Goal: Book appointment/travel/reservation: Register for event/course

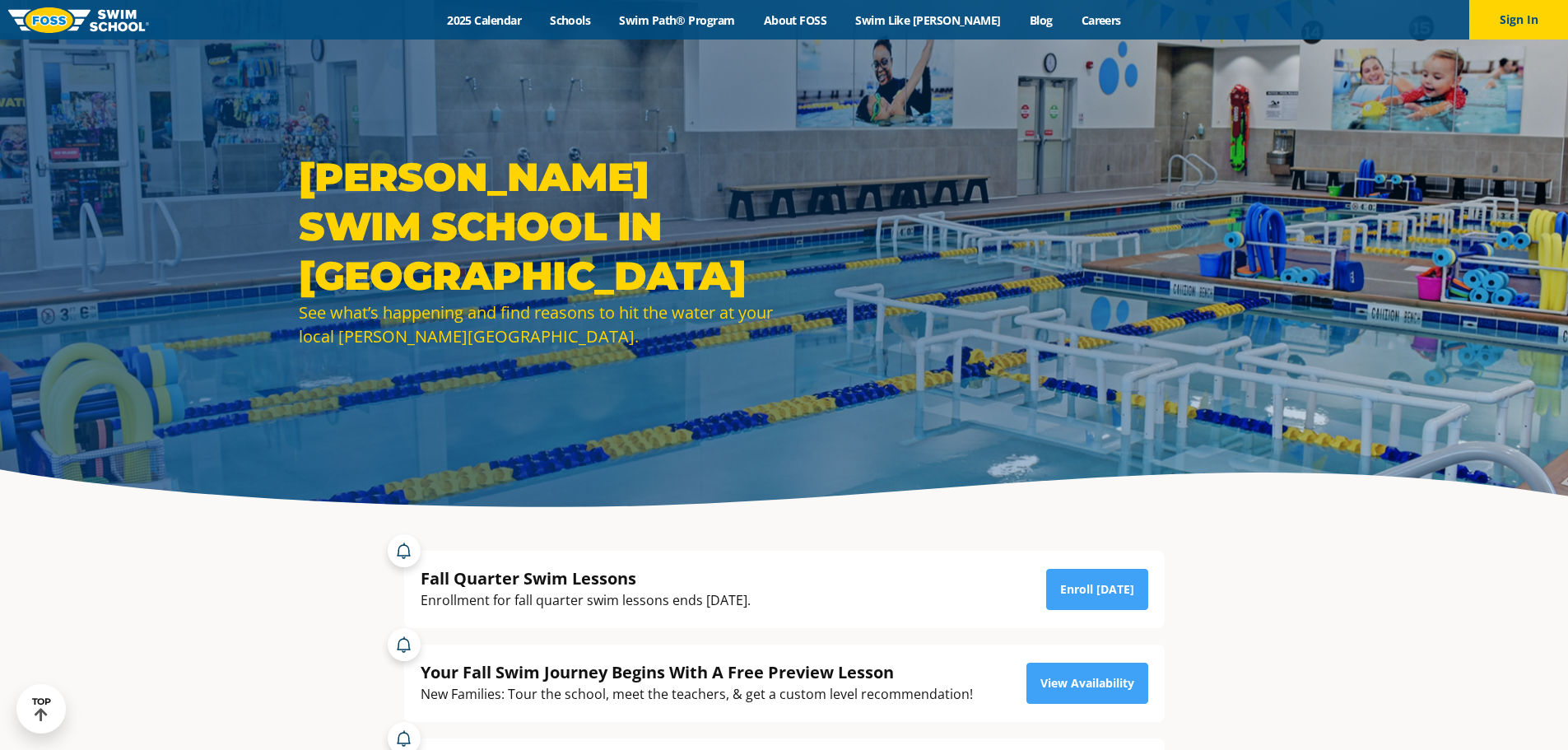
scroll to position [247, 0]
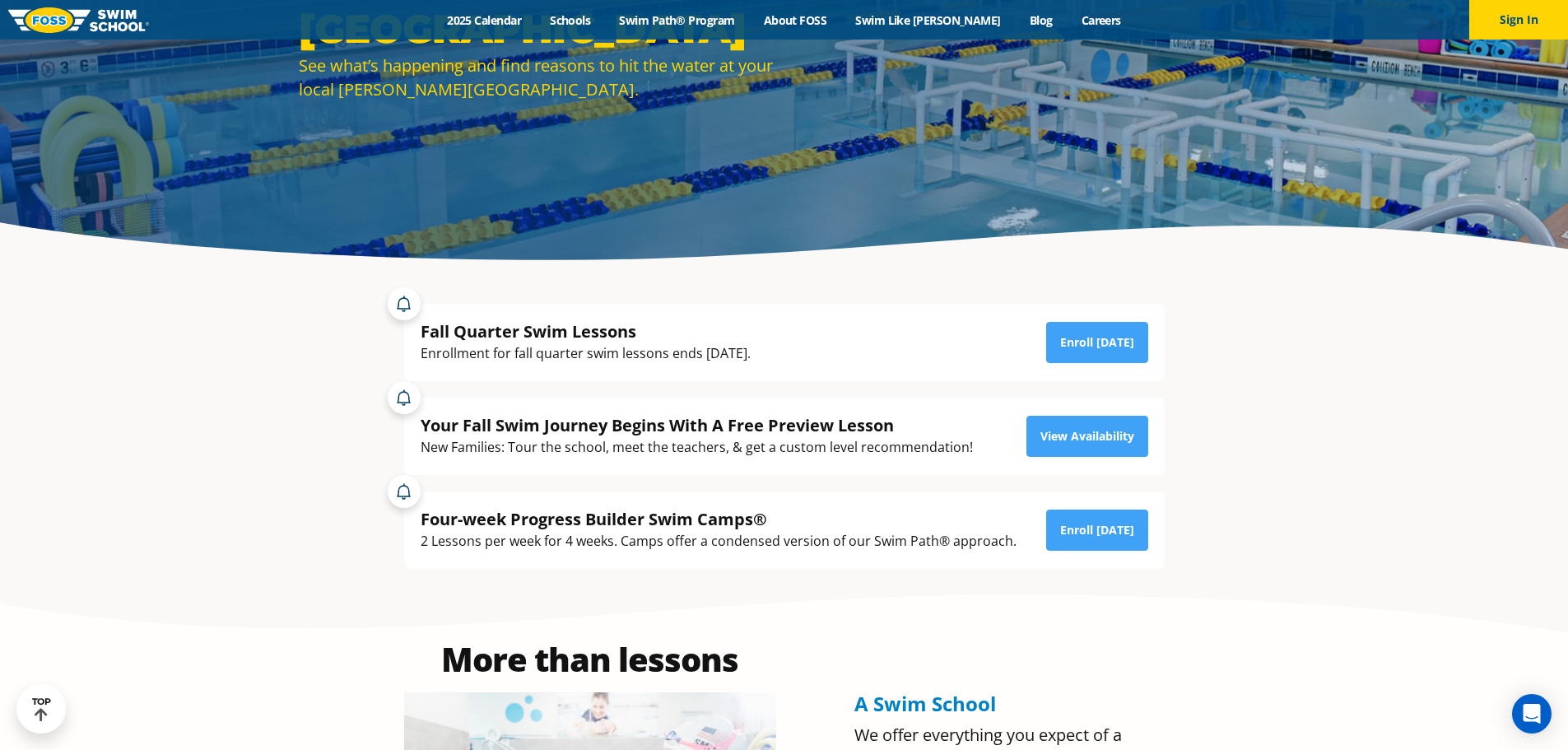
click at [973, 340] on div "Fall Quarter Swim Lessons Enrollment for fall quarter swim lessons ends October…" at bounding box center [785, 342] width 728 height 45
click at [926, 342] on div "Fall Quarter Swim Lessons Enrollment for fall quarter swim lessons ends October…" at bounding box center [785, 342] width 728 height 45
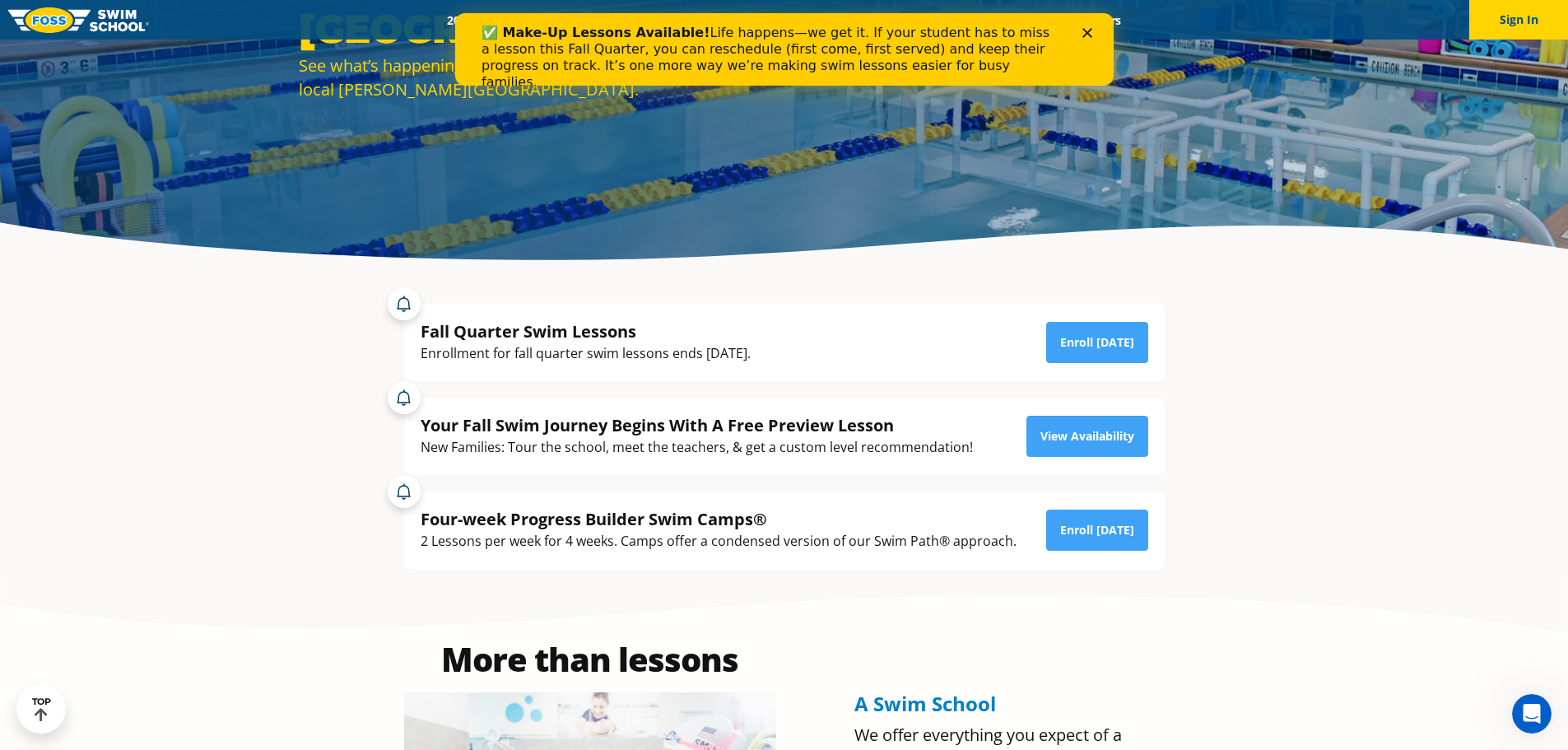
scroll to position [0, 0]
click at [914, 338] on div "Fall Quarter Swim Lessons Enrollment for fall quarter swim lessons ends October…" at bounding box center [785, 342] width 728 height 45
click at [898, 338] on div "Fall Quarter Swim Lessons Enrollment for fall quarter swim lessons ends October…" at bounding box center [785, 342] width 728 height 45
click at [867, 340] on div "Fall Quarter Swim Lessons Enrollment for fall quarter swim lessons ends October…" at bounding box center [785, 342] width 728 height 45
click at [907, 344] on div "Fall Quarter Swim Lessons Enrollment for fall quarter swim lessons ends October…" at bounding box center [785, 342] width 728 height 45
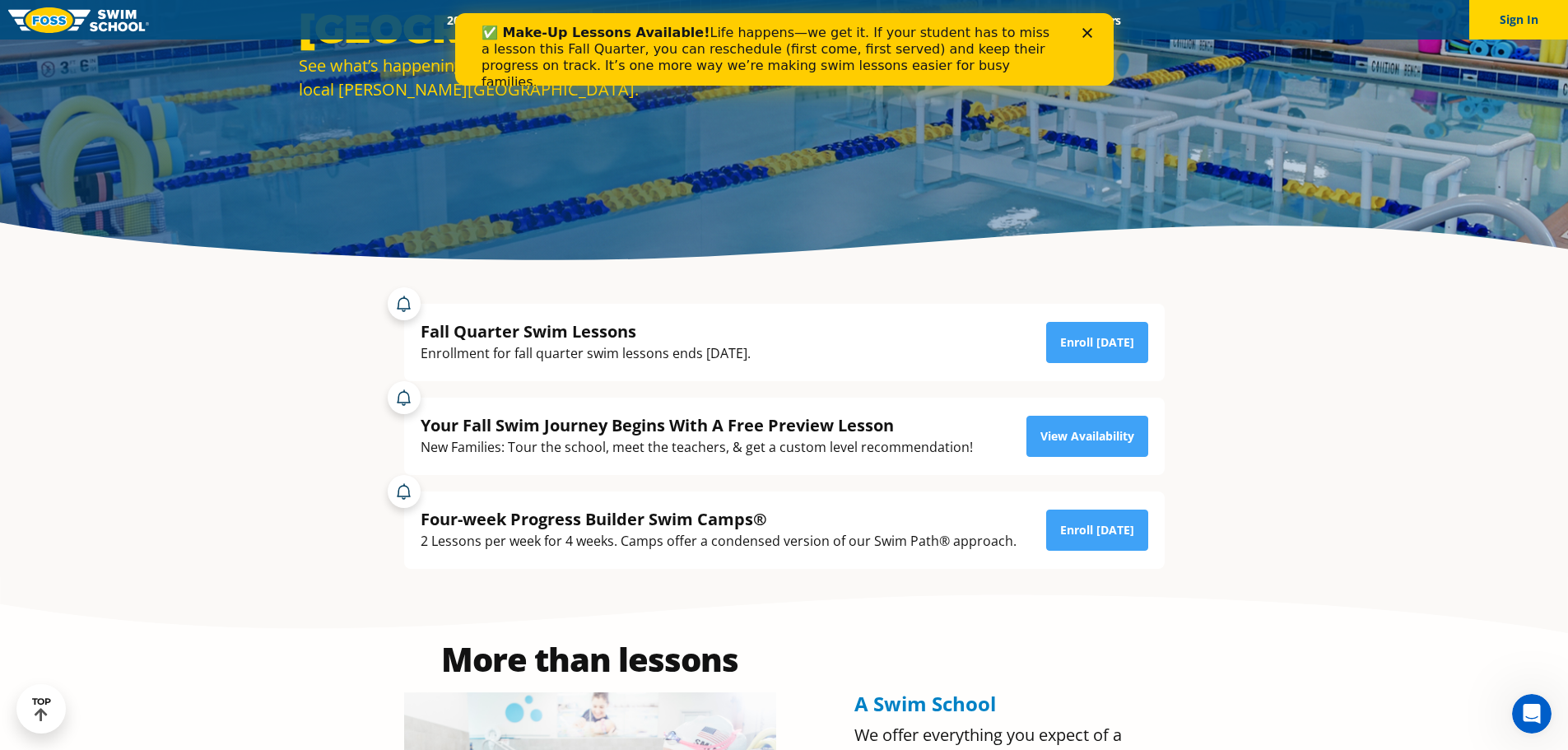
click at [941, 345] on div "Fall Quarter Swim Lessons Enrollment for fall quarter swim lessons ends October…" at bounding box center [785, 342] width 728 height 45
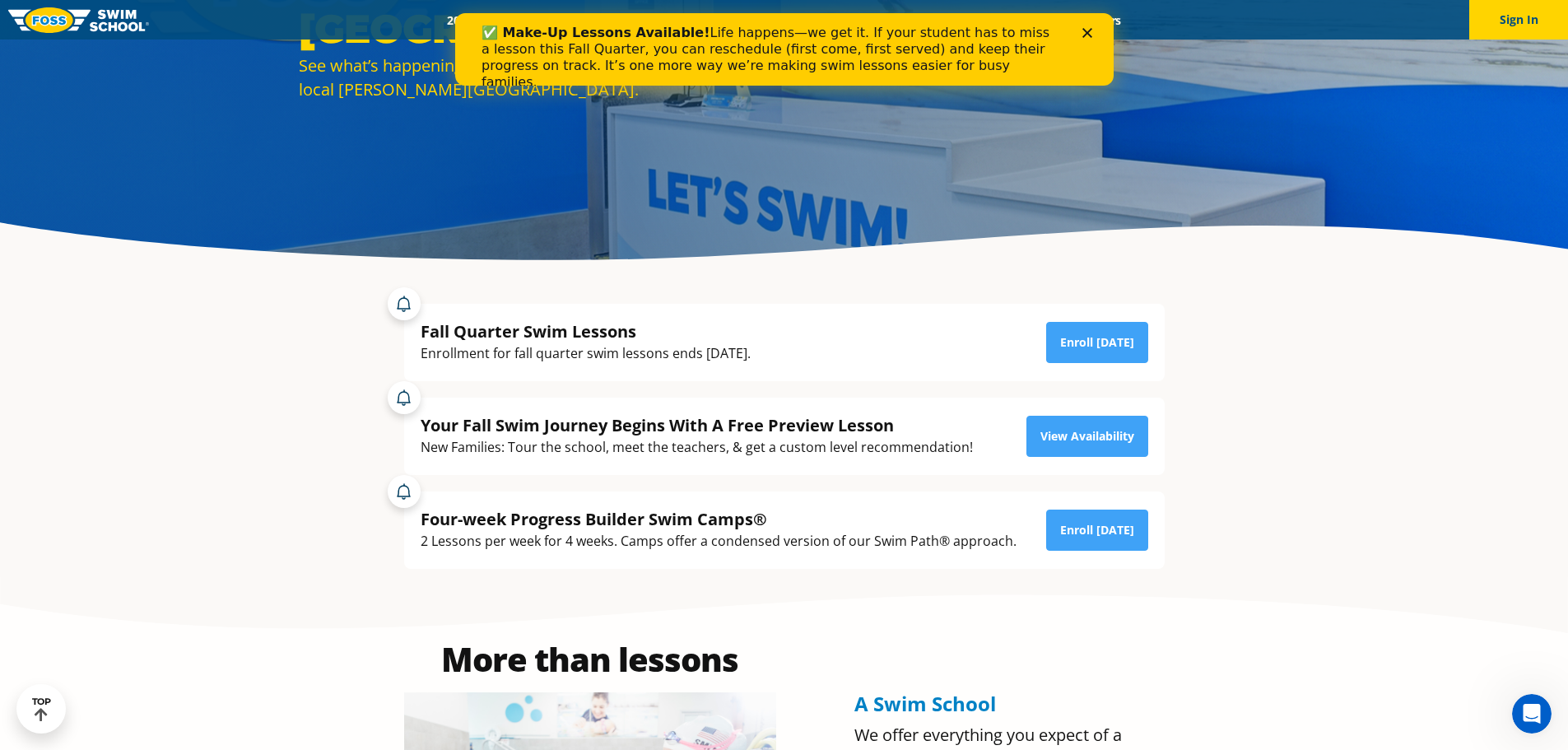
scroll to position [329, 0]
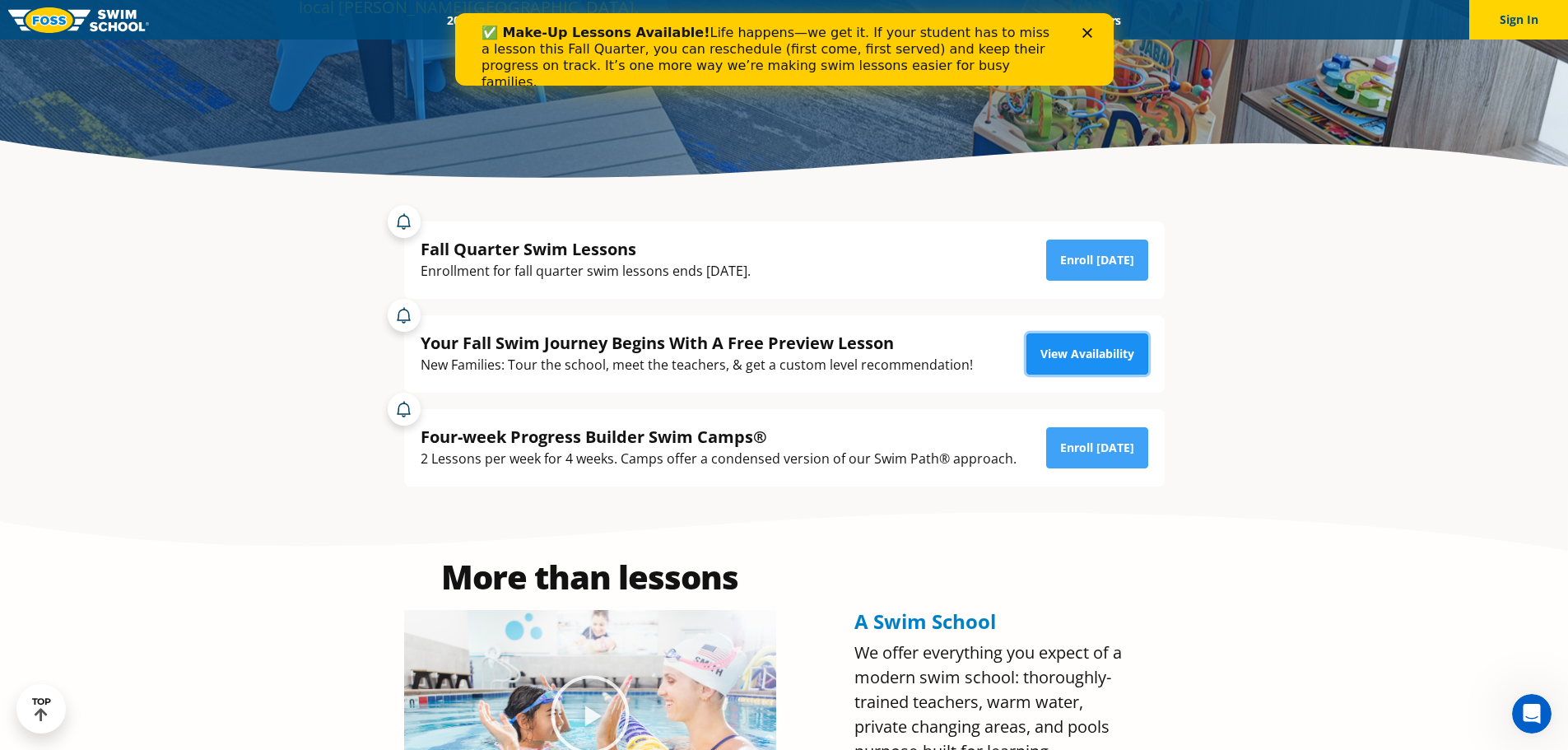
click at [1080, 356] on link "View Availability" at bounding box center [1088, 354] width 122 height 41
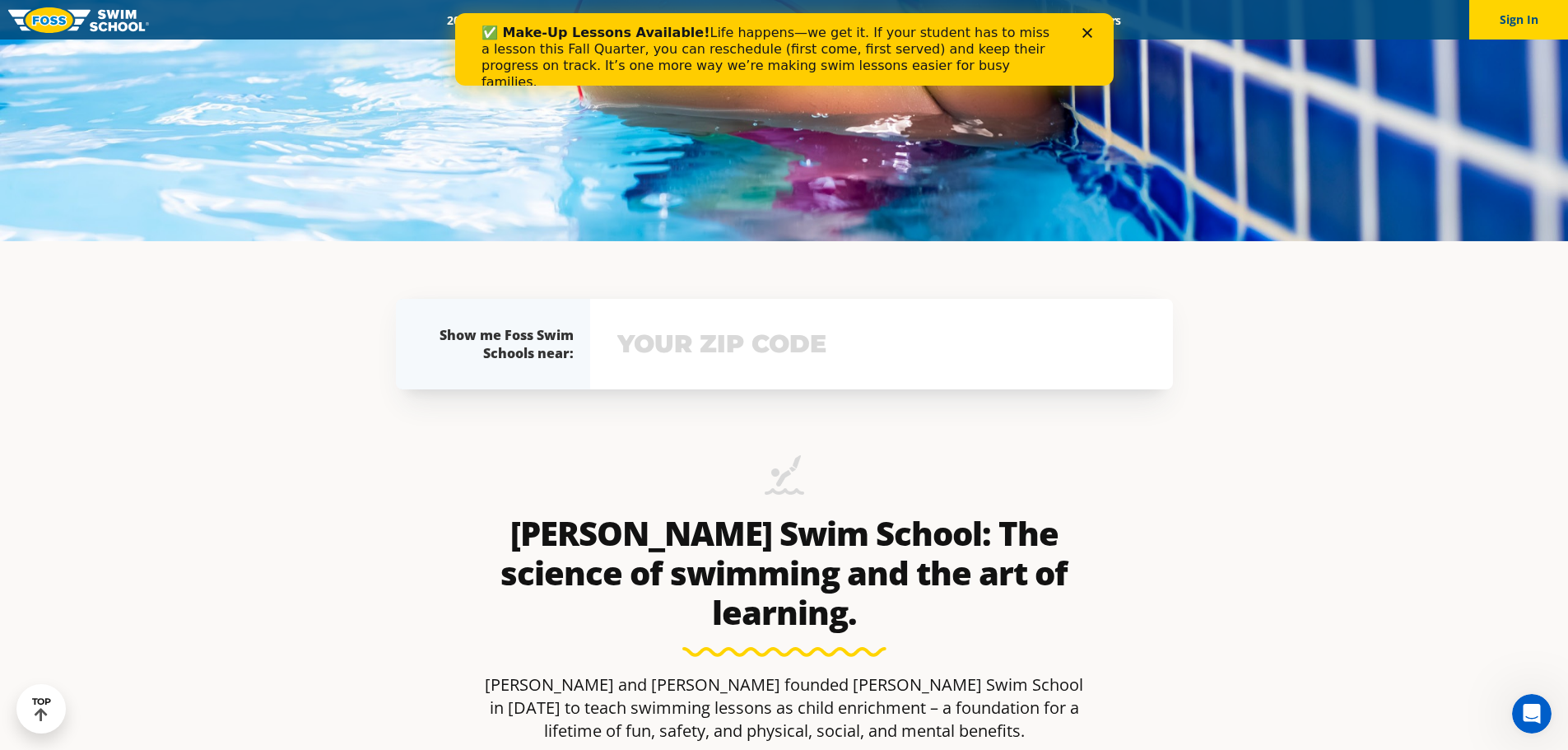
scroll to position [659, 0]
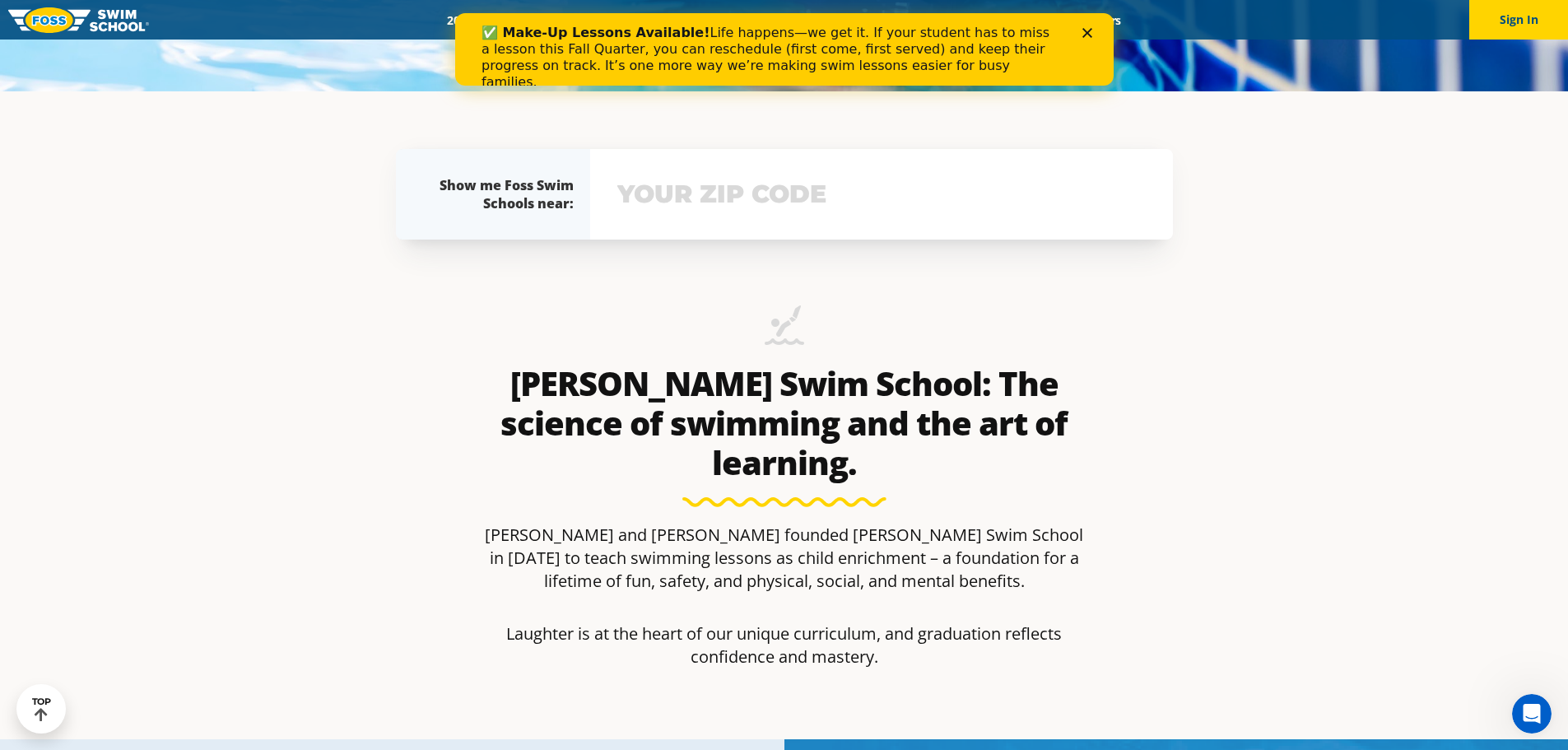
click at [725, 209] on input "text" at bounding box center [881, 194] width 537 height 48
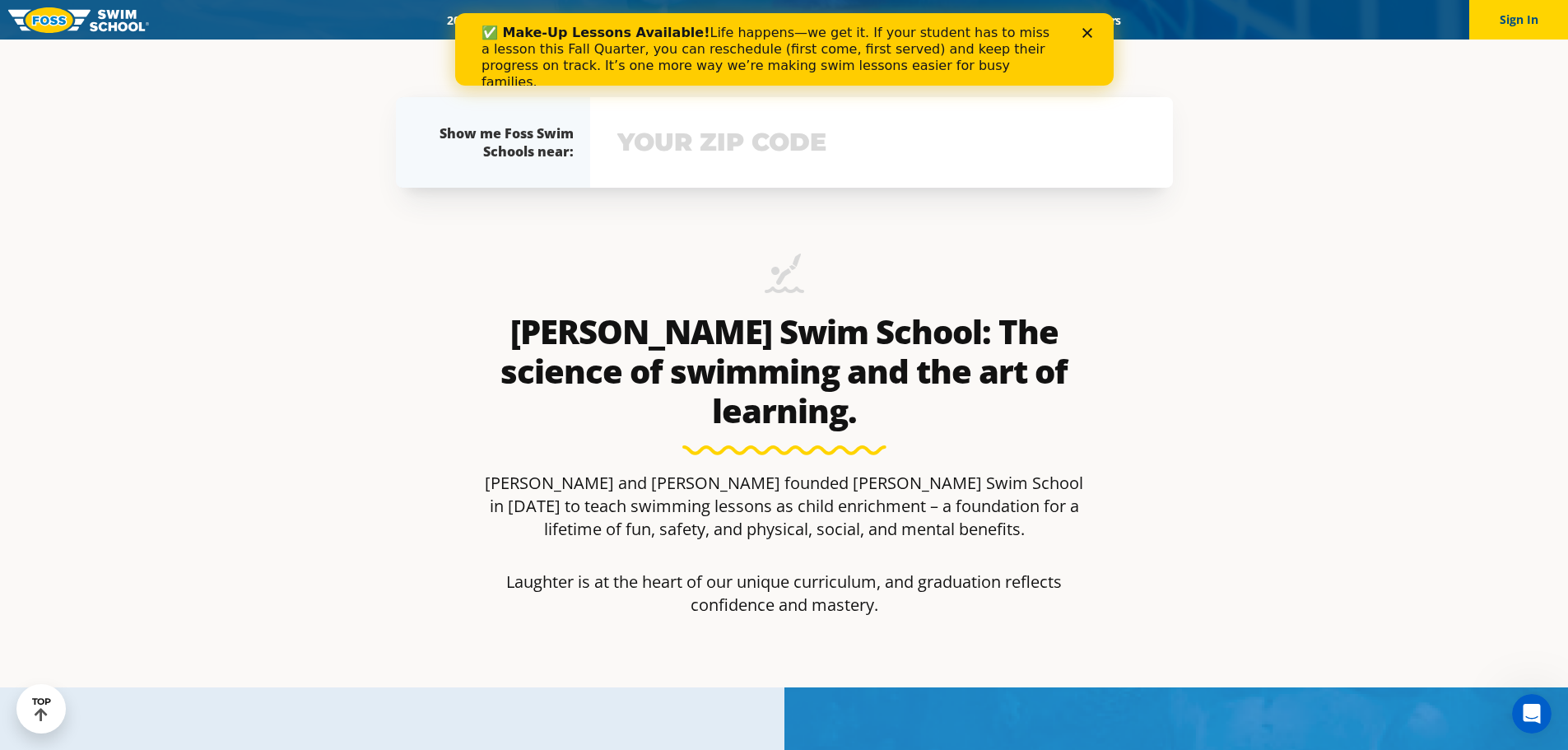
scroll to position [725, 0]
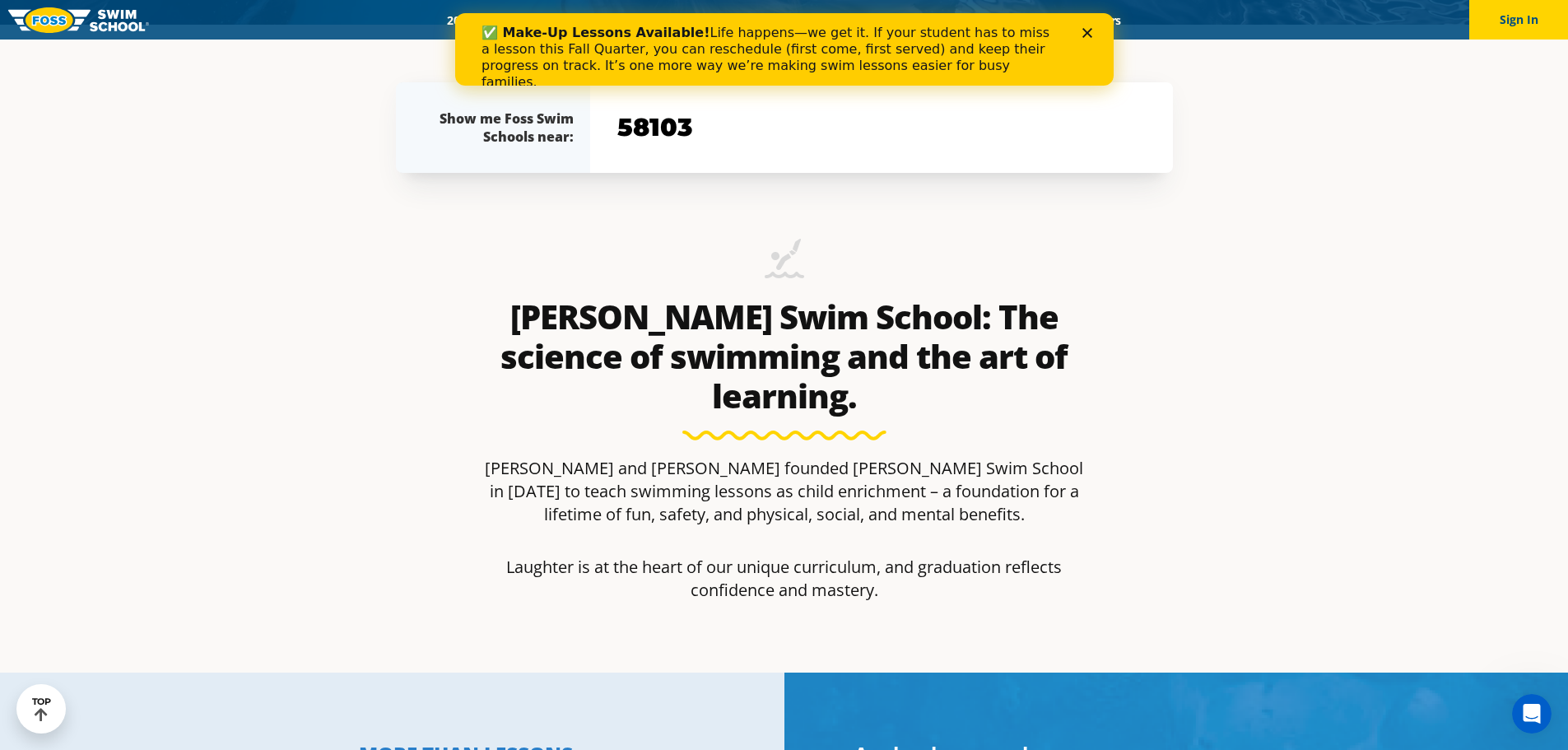
type input "58103"
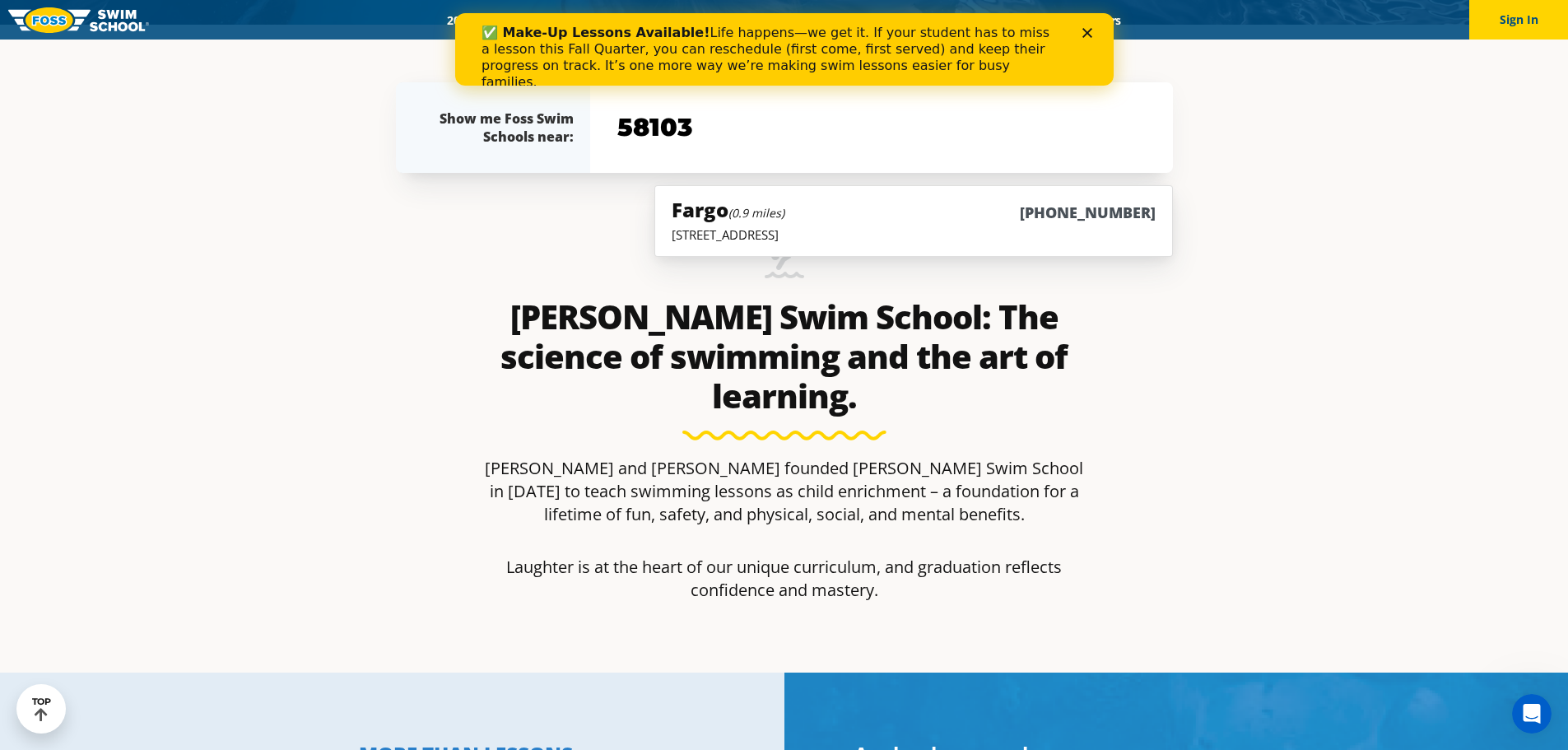
click at [1089, 29] on icon "Close" at bounding box center [1087, 33] width 10 height 10
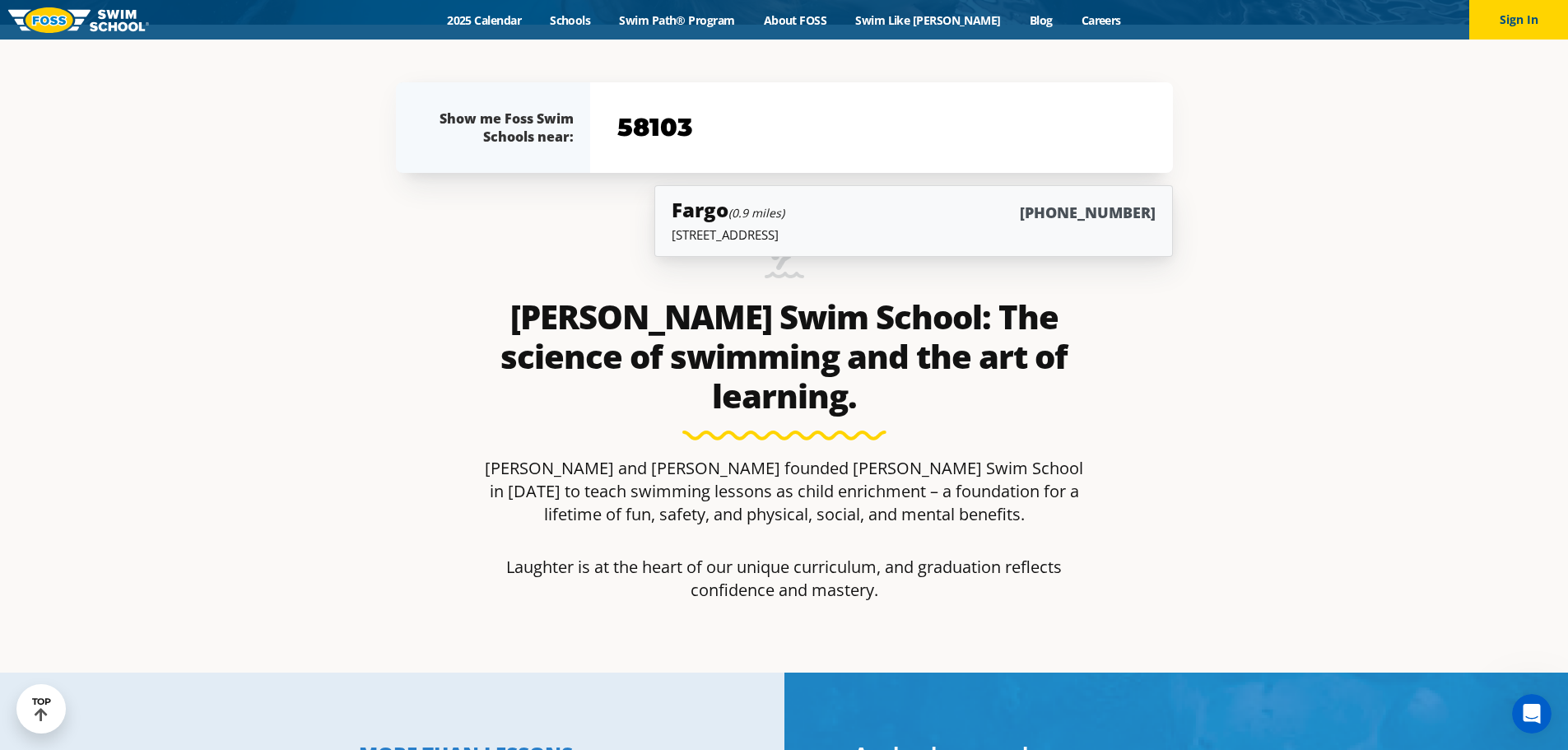
click at [846, 225] on div "Fargo (0.9 miles) (701) 809-7946" at bounding box center [913, 211] width 483 height 30
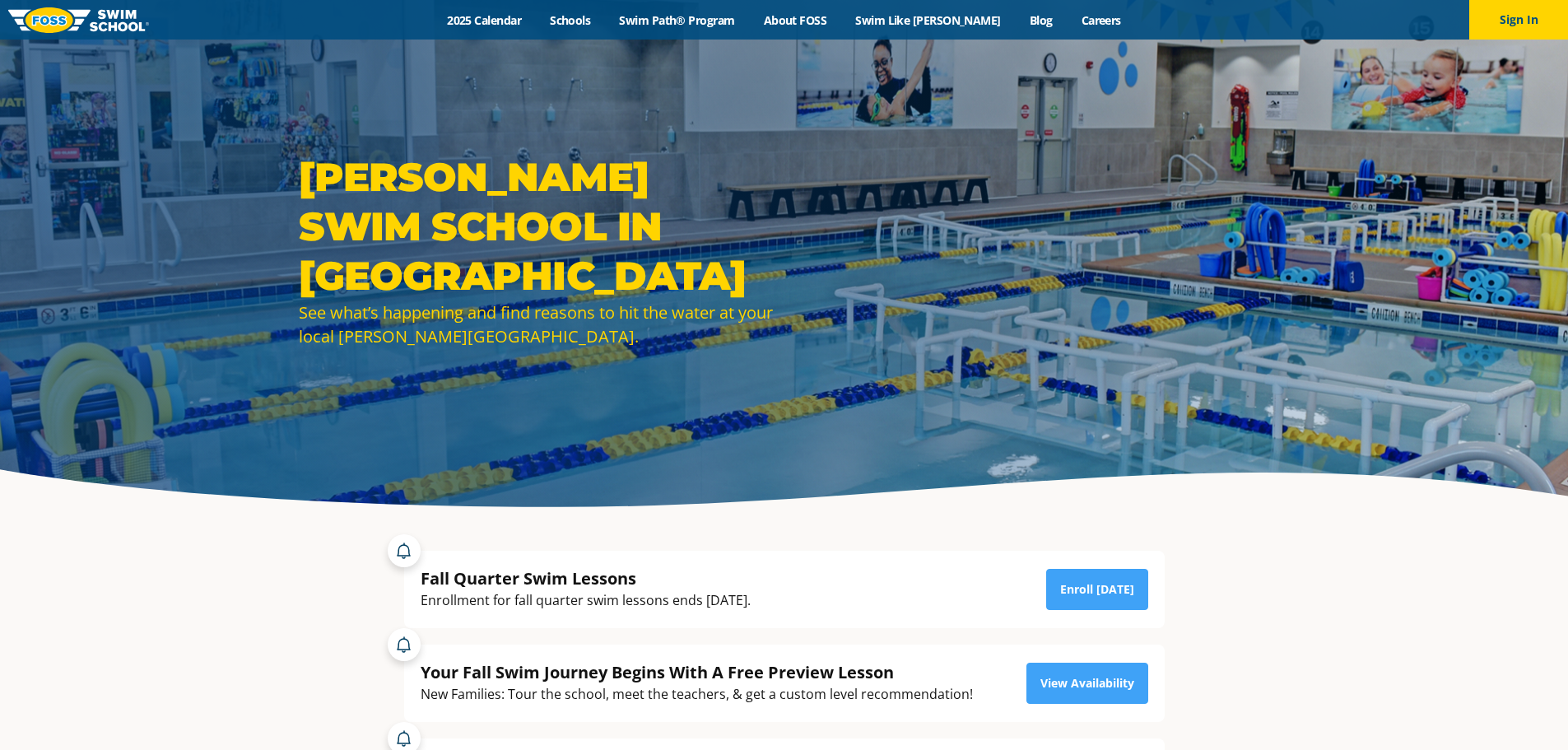
scroll to position [247, 0]
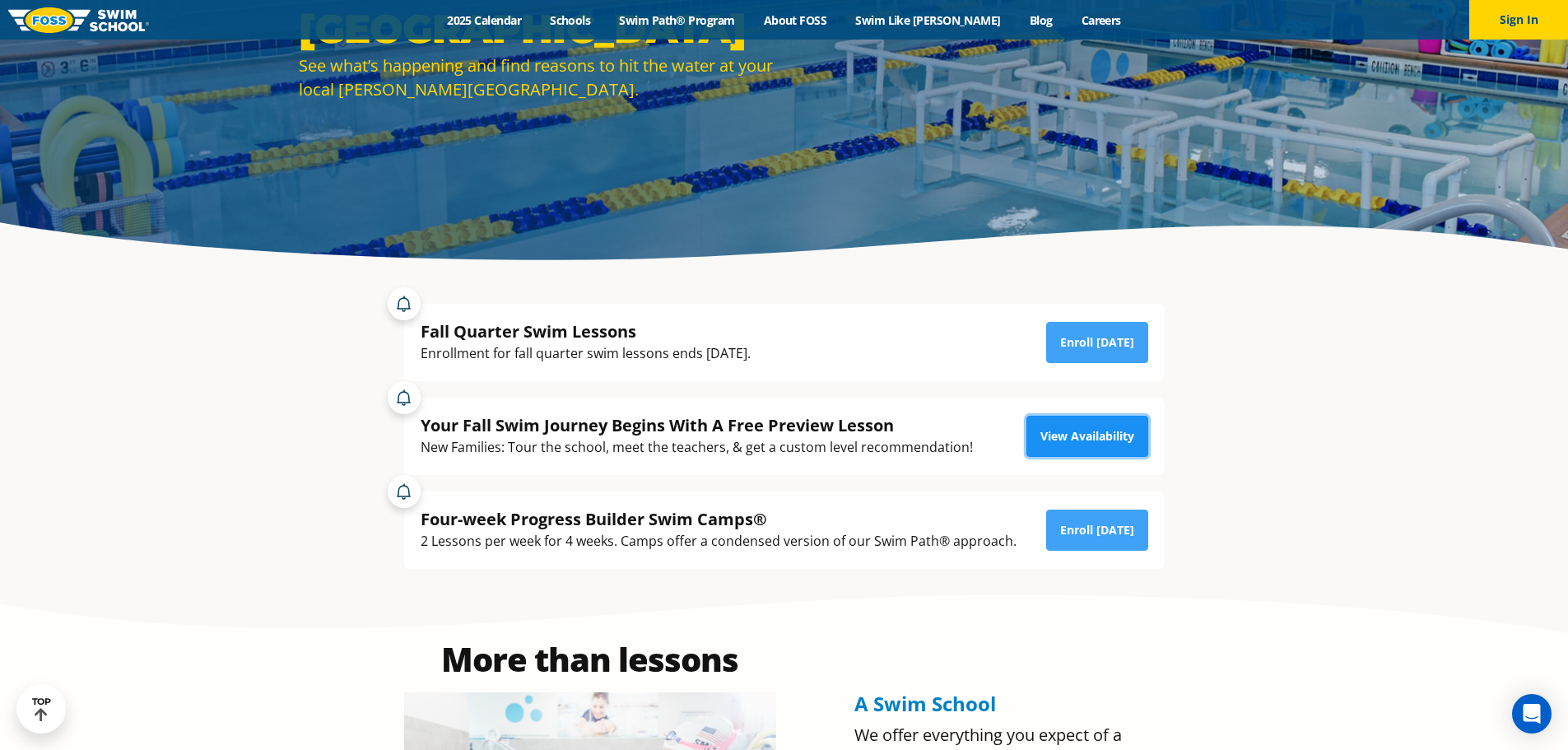
click at [1067, 440] on link "View Availability" at bounding box center [1088, 436] width 122 height 41
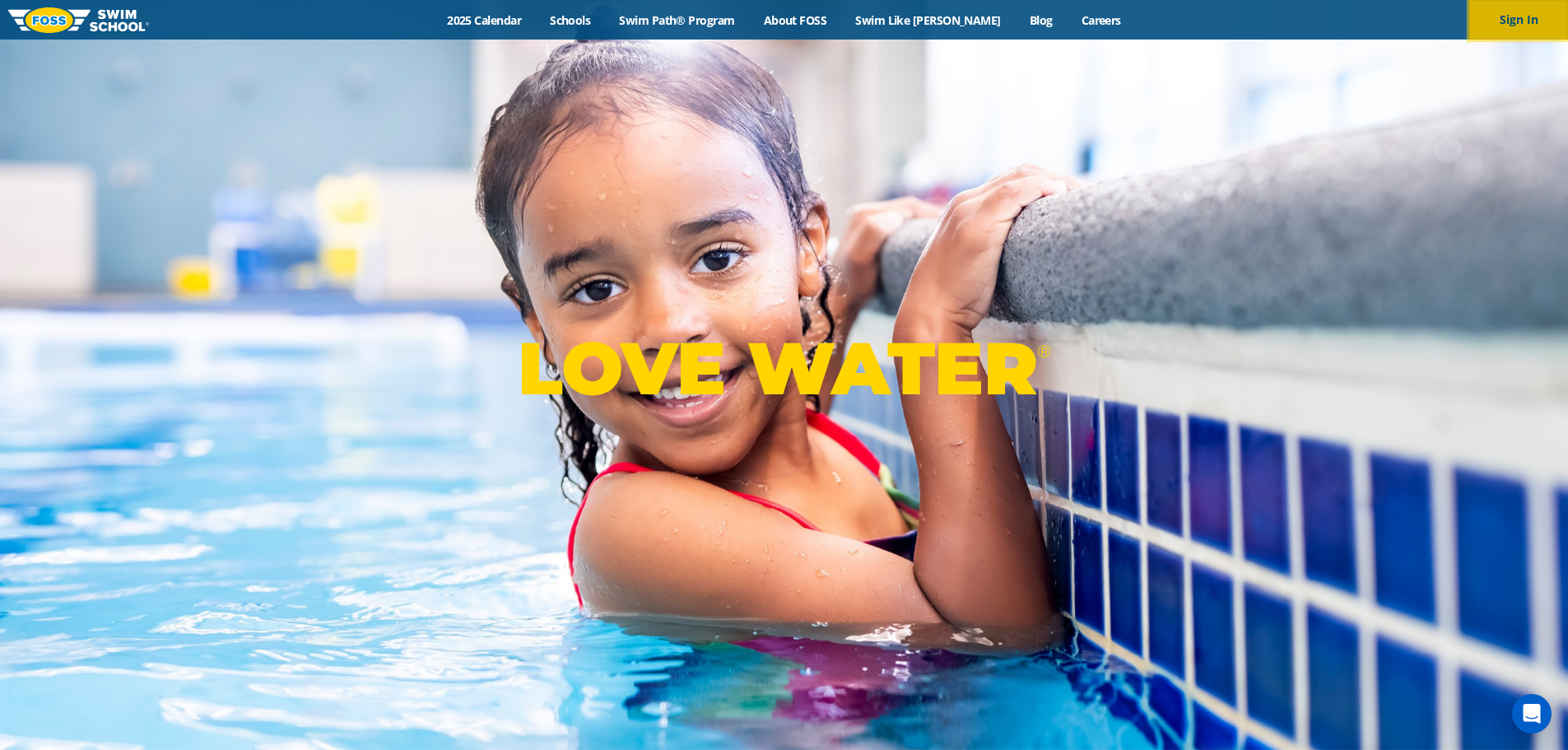
click at [1533, 19] on button "Sign In" at bounding box center [1519, 19] width 99 height 40
